Goal: Task Accomplishment & Management: Use online tool/utility

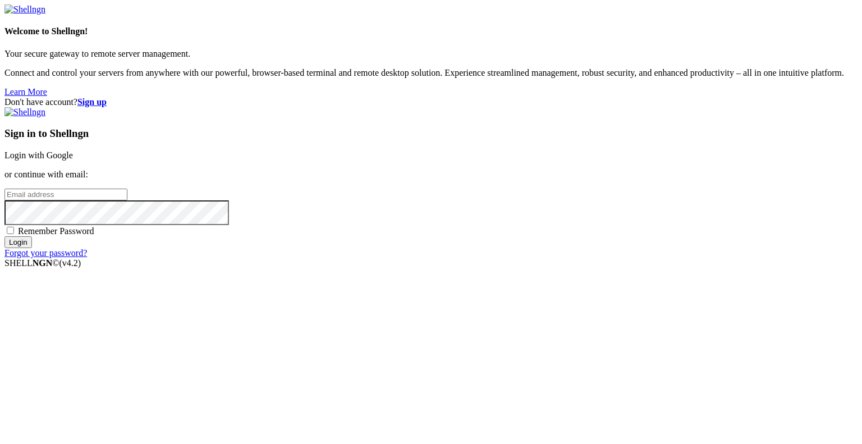
click at [127, 200] on input "email" at bounding box center [65, 194] width 123 height 12
click at [4, 199] on protonpass-control-fb89 at bounding box center [4, 194] width 0 height 10
type input "[EMAIL_ADDRESS][DOMAIN_NAME]"
click at [32, 248] on input "Login" at bounding box center [17, 242] width 27 height 12
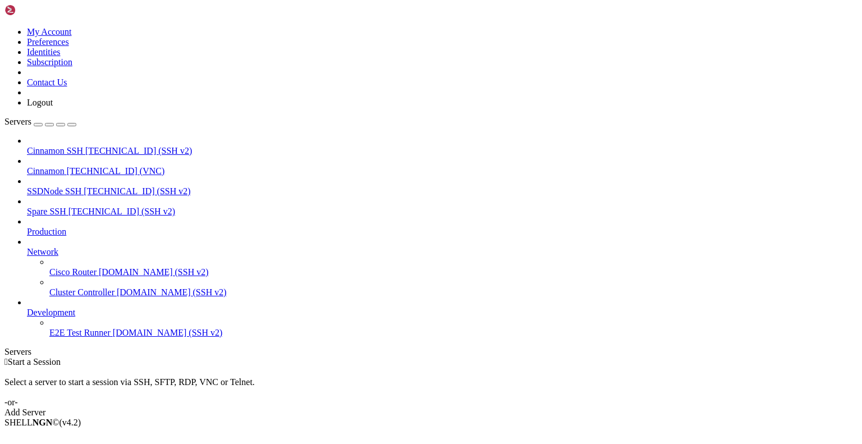
click at [65, 166] on span "Cinnamon" at bounding box center [46, 171] width 38 height 10
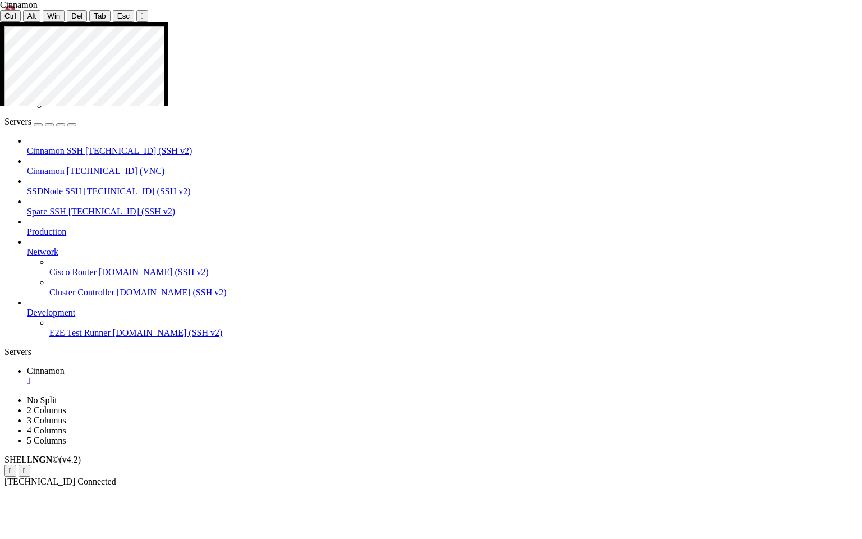
drag, startPoint x: 510, startPoint y: 463, endPoint x: 539, endPoint y: 265, distance: 200.1
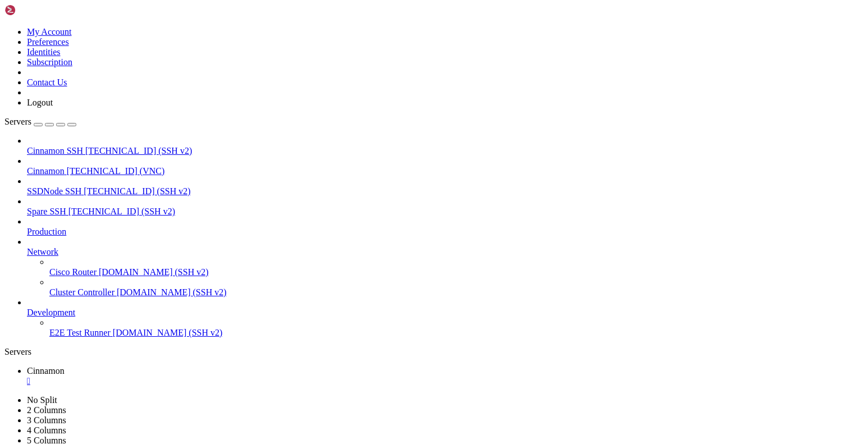
click at [204, 376] on div "" at bounding box center [442, 381] width 830 height 10
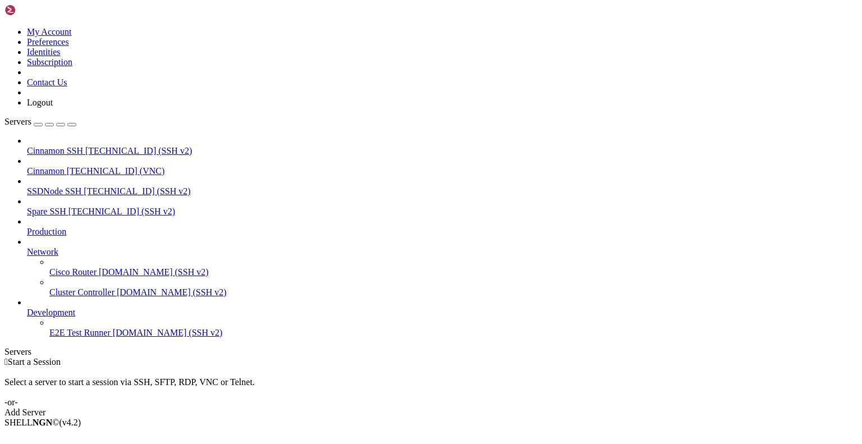
click at [4, 27] on icon at bounding box center [4, 27] width 0 height 0
click at [53, 107] on link "Logout" at bounding box center [40, 103] width 26 height 10
